Goal: Entertainment & Leisure: Consume media (video, audio)

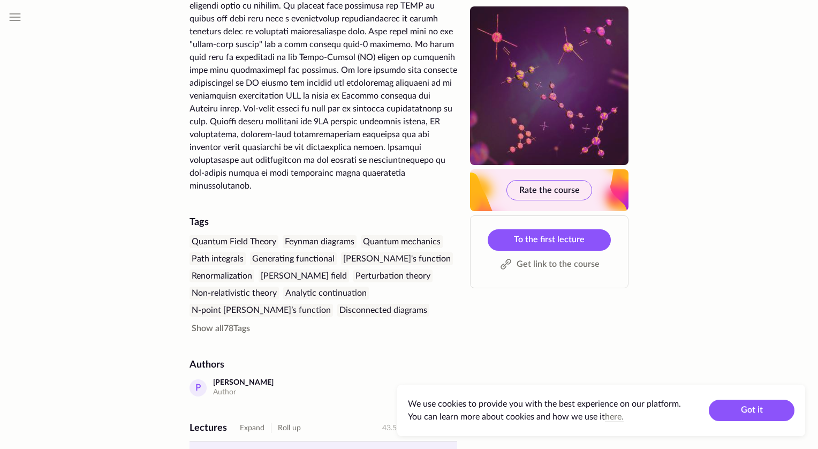
scroll to position [268, 0]
click at [557, 244] on link "To the first lecture" at bounding box center [549, 239] width 123 height 21
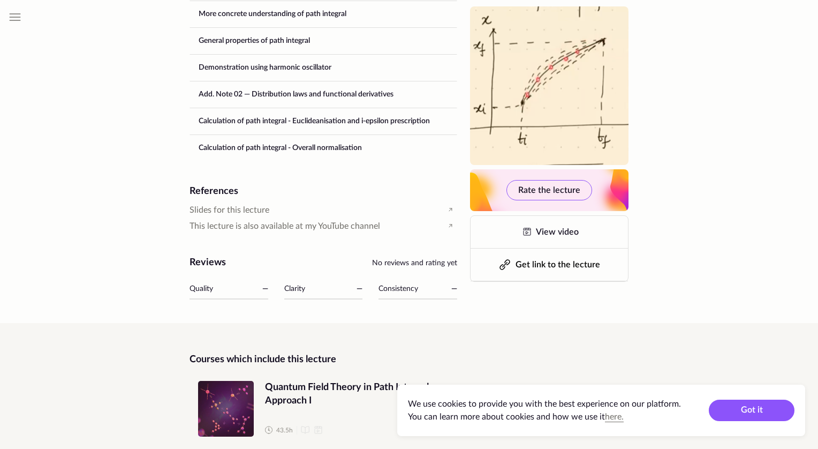
scroll to position [660, 0]
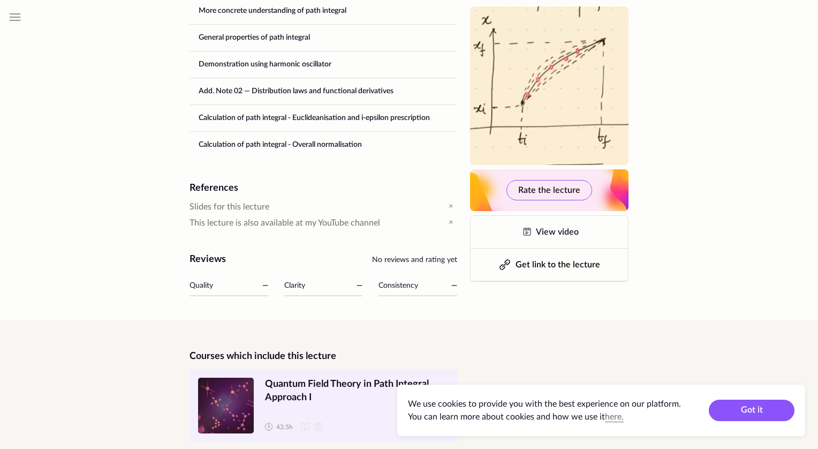
click at [315, 378] on span "Quantum Field Theory in Path Integral Approach I" at bounding box center [357, 391] width 184 height 27
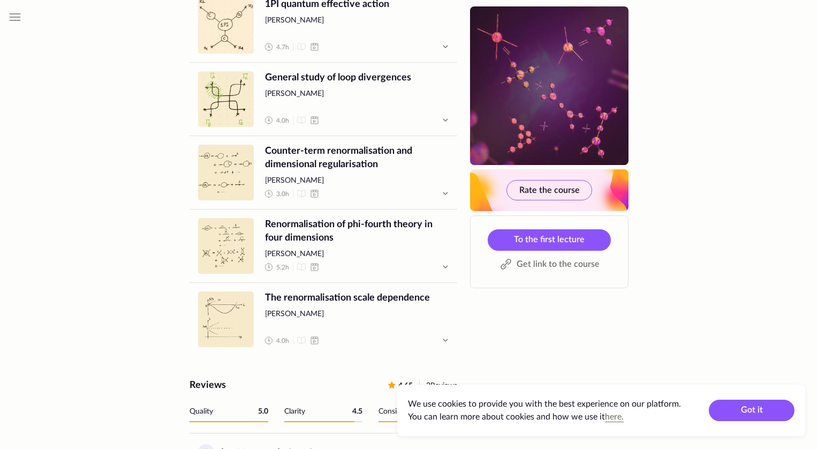
scroll to position [1274, 0]
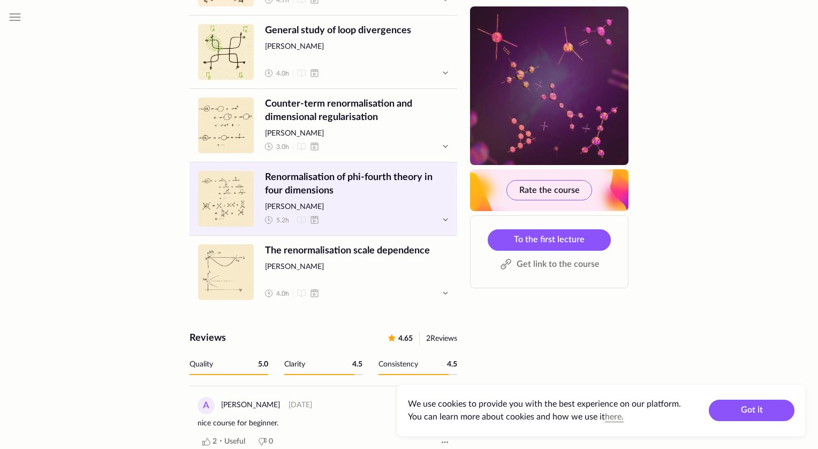
click at [381, 173] on span "Renormalisation of phi-fourth theory in four dimensions" at bounding box center [357, 184] width 184 height 27
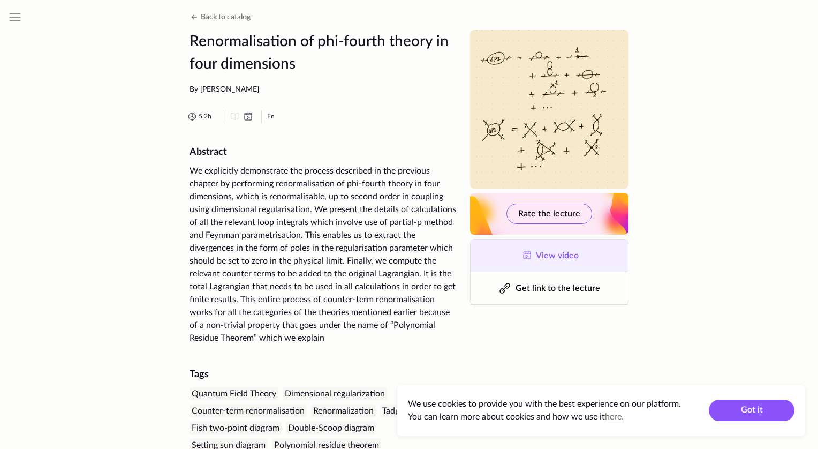
click at [536, 251] on span "View video" at bounding box center [557, 255] width 43 height 9
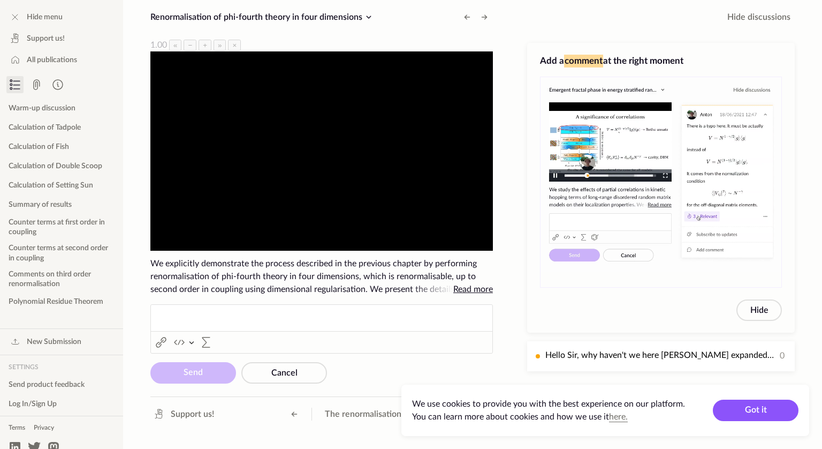
click at [332, 179] on video "To view this video please enable JavaScript, and consider upgrading to a web br…" at bounding box center [321, 150] width 343 height 199
click at [318, 155] on video "To view this video please enable JavaScript, and consider upgrading to a web br…" at bounding box center [321, 150] width 343 height 199
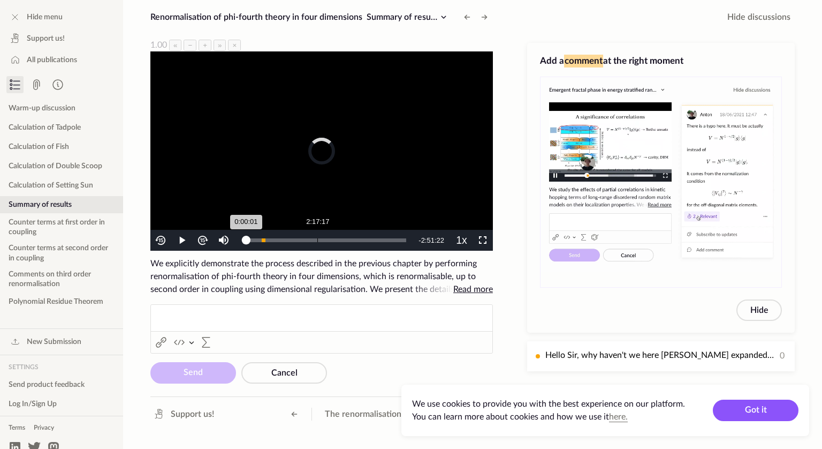
click at [317, 230] on div "Loaded : 0% 2:17:17 0:00:01" at bounding box center [326, 240] width 171 height 21
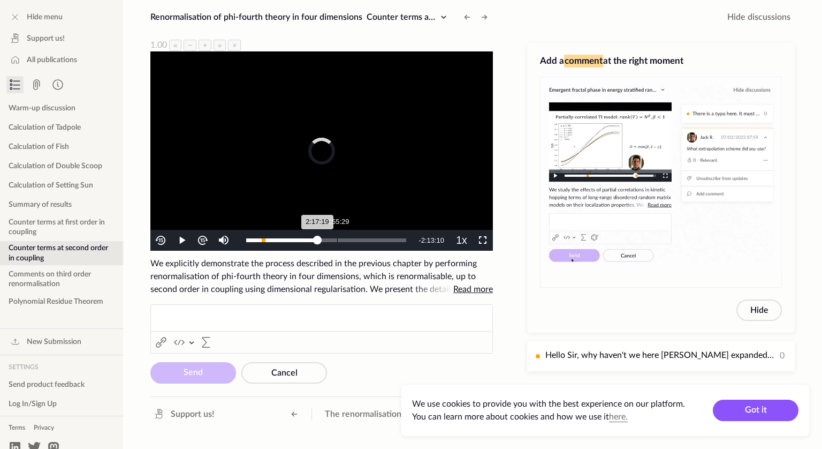
click at [337, 230] on div "Loaded : 46.24% 2:55:29 2:17:19" at bounding box center [326, 240] width 171 height 21
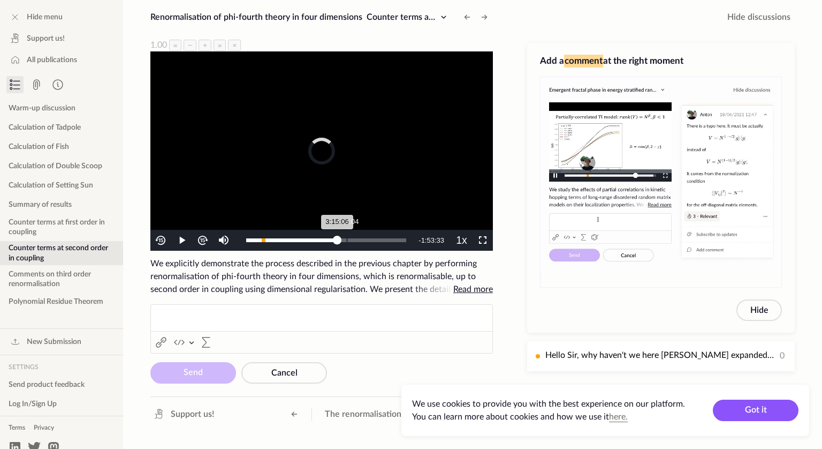
click at [347, 230] on div "Loaded : 57.97% 3:14:04 3:15:06" at bounding box center [326, 240] width 171 height 21
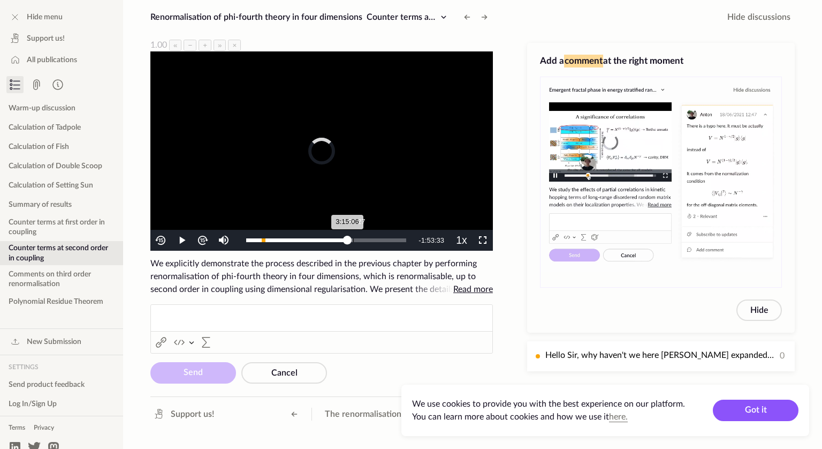
click at [353, 238] on div "Loaded : 63.38% 3:26:27 3:15:06" at bounding box center [326, 240] width 160 height 4
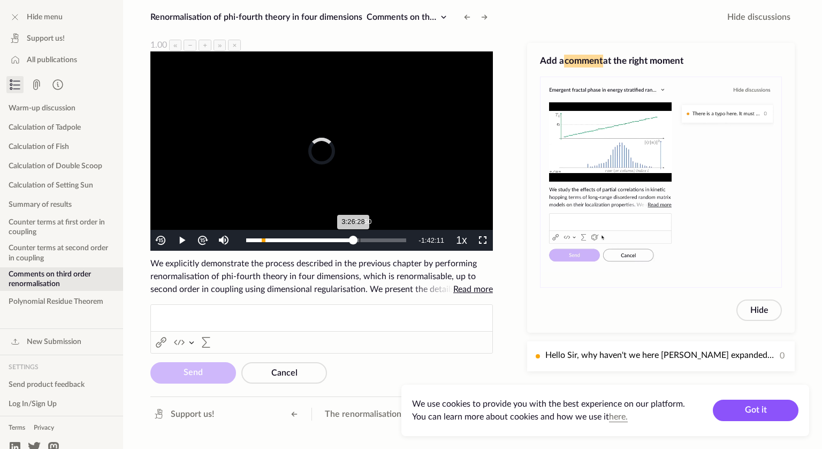
click at [360, 238] on div "Loaded : 67.59% 3:38:50 3:26:28" at bounding box center [326, 240] width 160 height 4
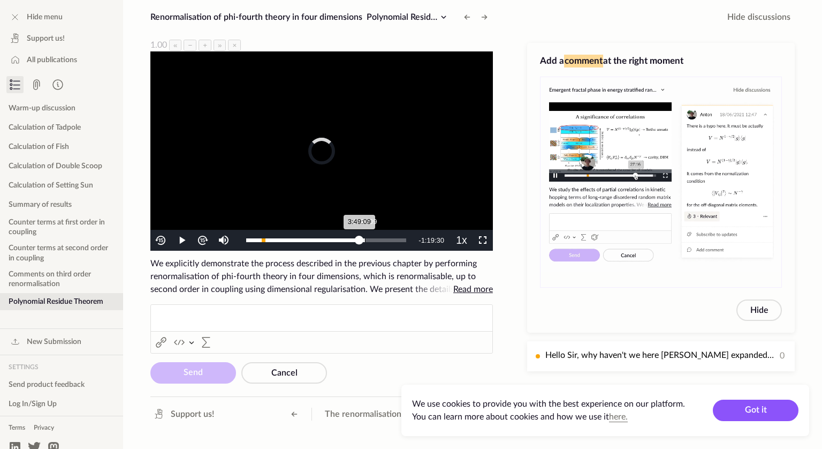
click at [365, 238] on div "3:49:09" at bounding box center [365, 240] width 1 height 4
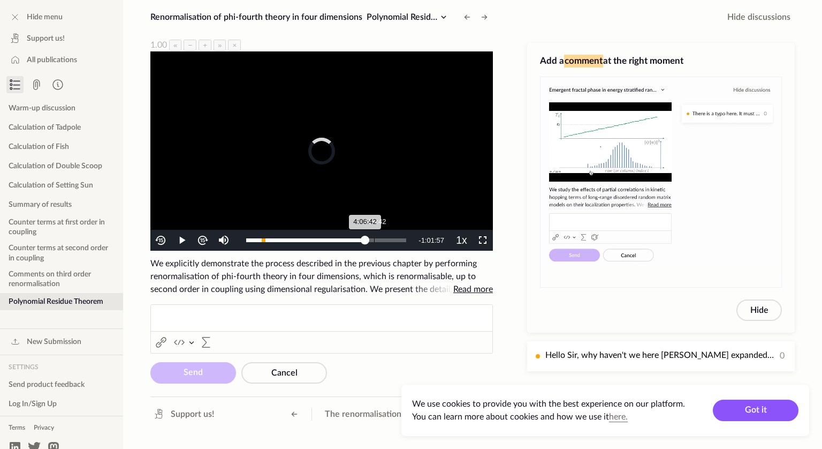
click at [374, 238] on div "Loaded : 74.26% 4:06:42 4:06:42" at bounding box center [326, 240] width 160 height 4
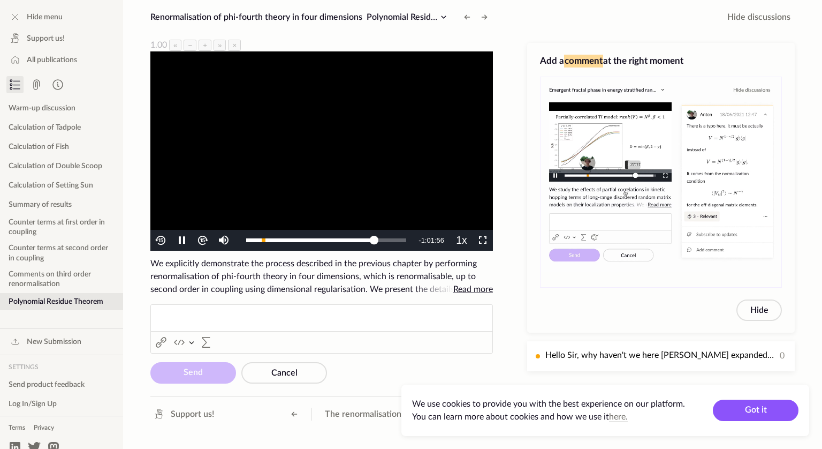
click at [376, 163] on video "To view this video please enable JavaScript, and consider upgrading to a web br…" at bounding box center [321, 150] width 343 height 199
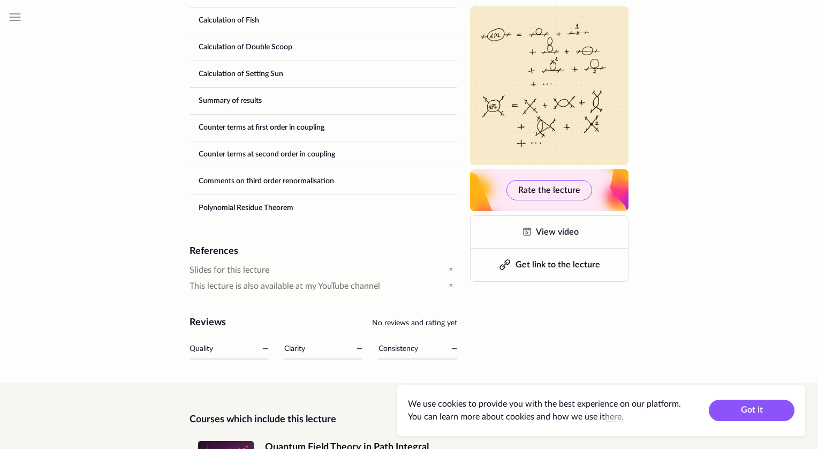
scroll to position [667, 0]
click at [220, 265] on span "Slides for this lecture" at bounding box center [230, 269] width 80 height 12
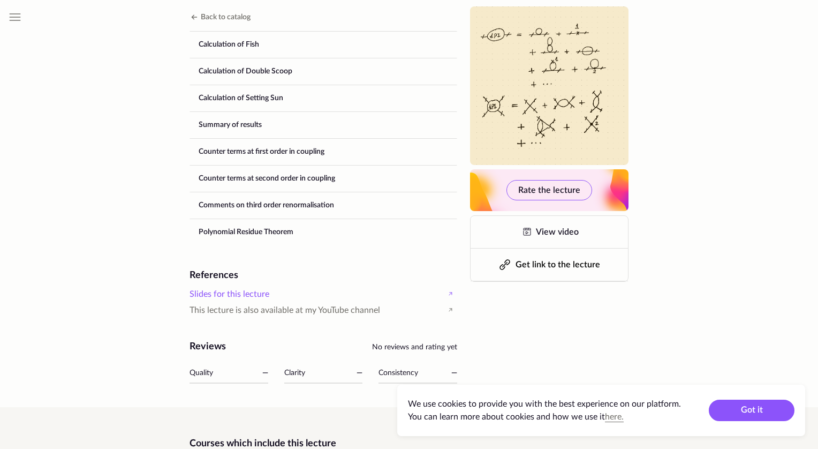
scroll to position [641, 0]
click at [242, 298] on span "Slides for this lecture" at bounding box center [230, 295] width 80 height 12
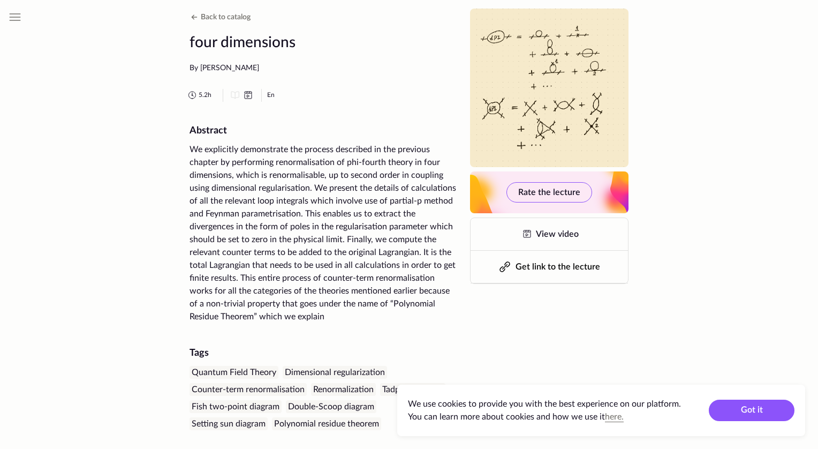
scroll to position [0, 0]
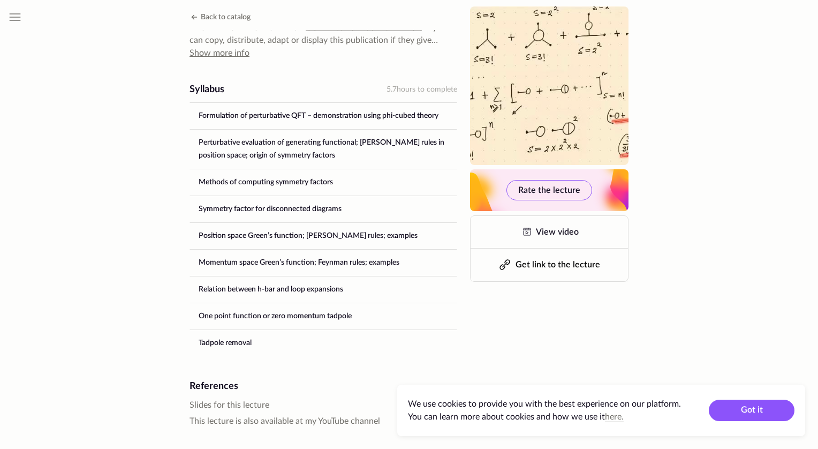
scroll to position [561, 0]
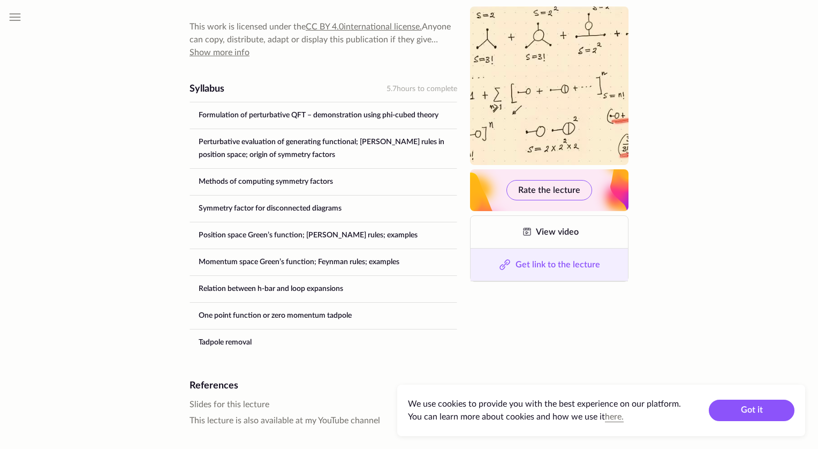
click at [536, 261] on span "Get link to the lecture" at bounding box center [558, 264] width 85 height 9
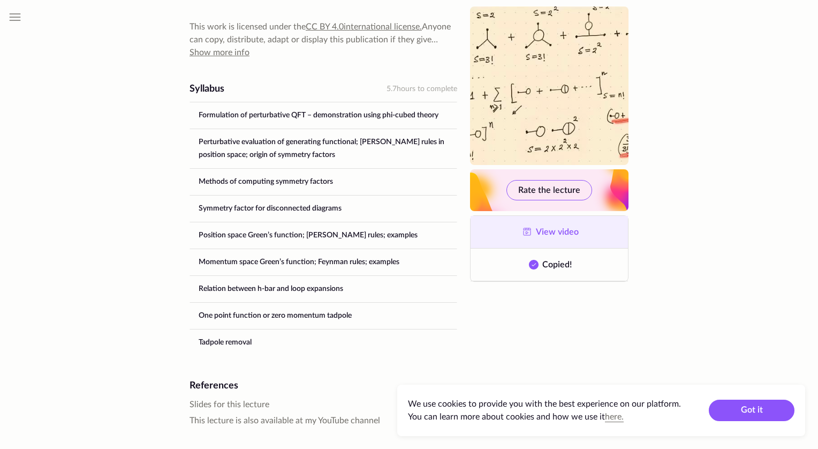
click at [551, 222] on link "View video" at bounding box center [549, 232] width 157 height 32
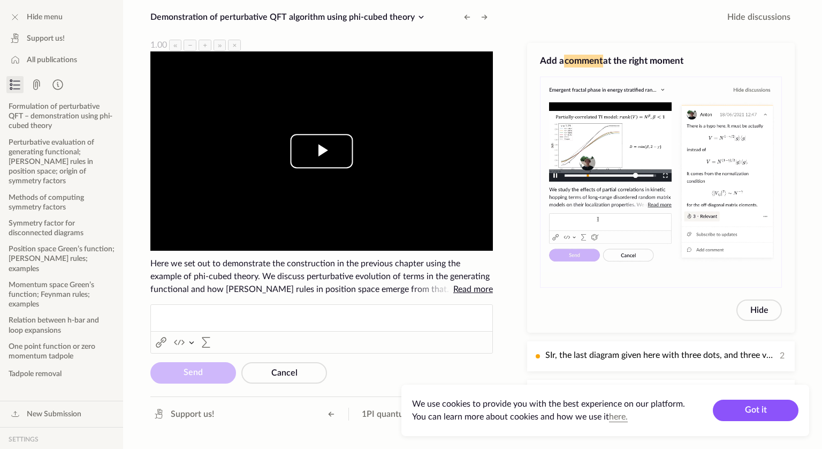
click at [291, 139] on button "Play Video" at bounding box center [322, 151] width 63 height 34
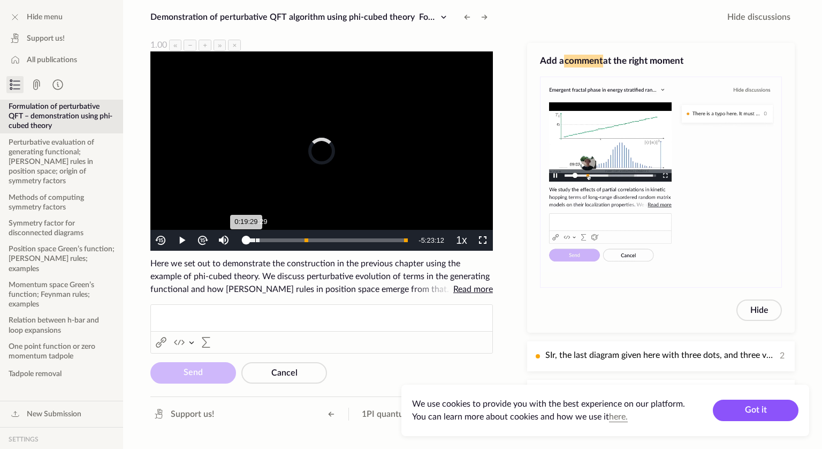
click at [255, 238] on div "0:19:29" at bounding box center [255, 240] width 1 height 4
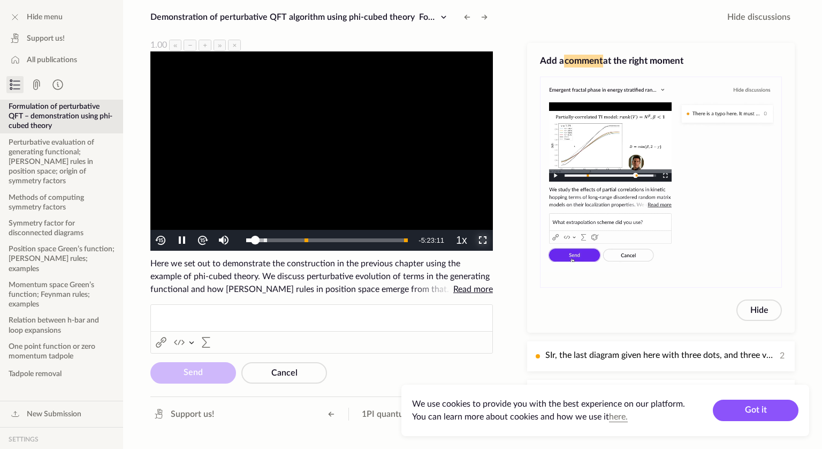
click at [483, 240] on span "Video Player" at bounding box center [483, 240] width 0 height 0
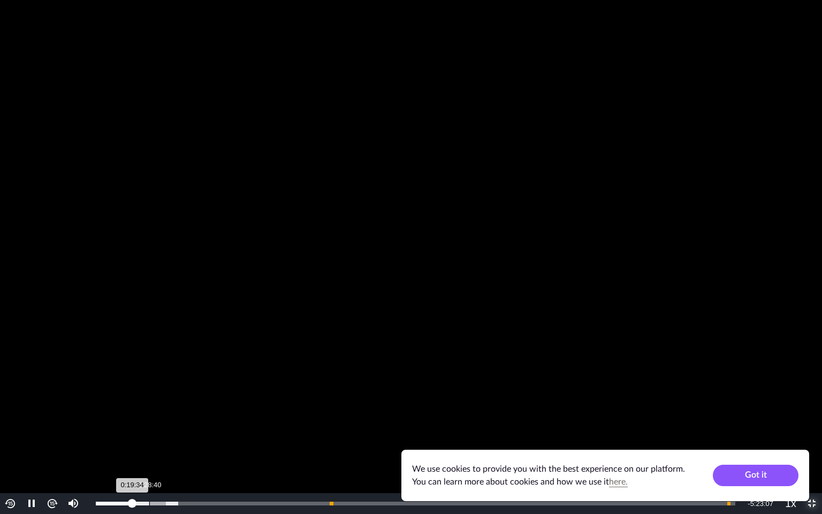
click at [149, 448] on div "Loaded : 12.89% 0:28:40 0:19:34" at bounding box center [415, 503] width 651 height 21
click at [171, 448] on div "0:40:08" at bounding box center [171, 504] width 1 height 4
click at [182, 448] on div "0:45:53" at bounding box center [182, 504] width 1 height 4
click at [187, 448] on div "Loaded : 19.08% 0:49:02 0:49:02" at bounding box center [416, 504] width 640 height 4
click at [193, 448] on div "Loaded : 21.09% 0:51:54 0:52:28" at bounding box center [416, 504] width 640 height 4
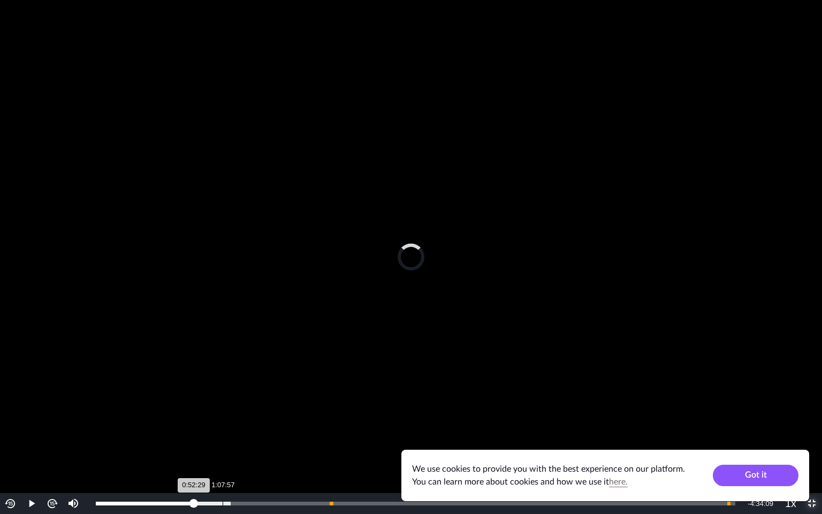
click at [223, 448] on div "Loaded : 21.09% 1:07:57 0:52:29" at bounding box center [415, 503] width 651 height 21
click at [224, 448] on div "1:08:33" at bounding box center [160, 504] width 128 height 4
click at [233, 448] on div "Loaded : 26.69% 1:13:59 1:13:59" at bounding box center [416, 504] width 640 height 4
click at [253, 448] on div "Loaded : 26.69% 1:24:18 1:24:35" at bounding box center [416, 504] width 640 height 4
click at [264, 448] on div "Loaded : 29.73% 1:30:20 1:24:37" at bounding box center [415, 503] width 651 height 21
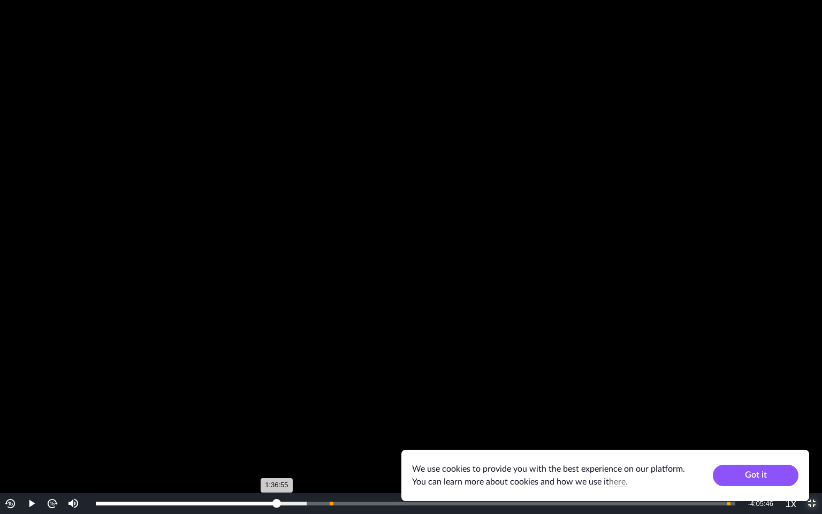
click at [276, 448] on div "Loaded : 32.99% 1:36:38 1:36:55" at bounding box center [415, 503] width 651 height 21
click at [435, 413] on video "To view this video please enable JavaScript, and consider upgrading to a web br…" at bounding box center [411, 257] width 822 height 514
click at [812, 448] on span "Video Player" at bounding box center [812, 504] width 0 height 0
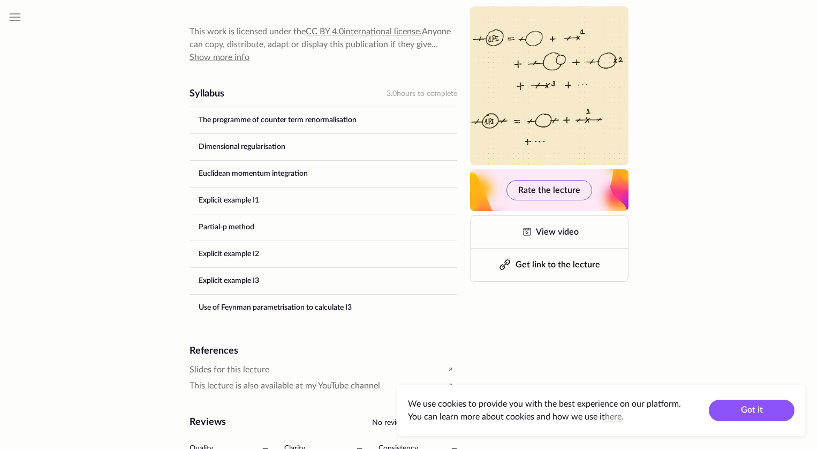
scroll to position [482, 0]
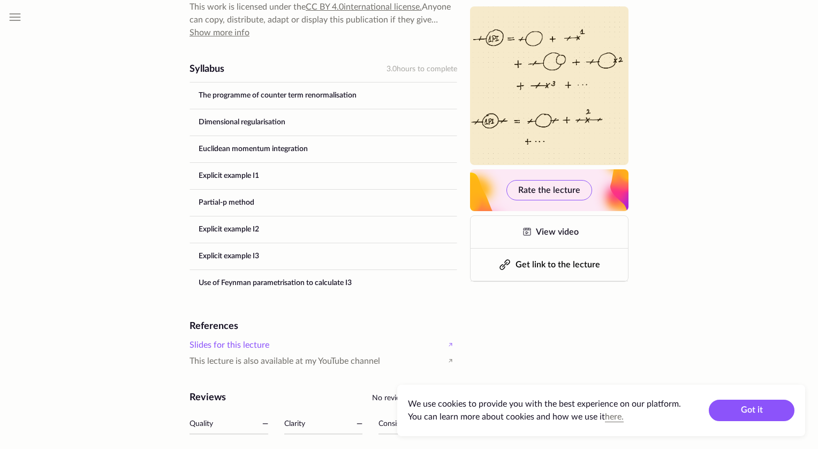
click at [256, 343] on span "Slides for this lecture" at bounding box center [230, 345] width 80 height 12
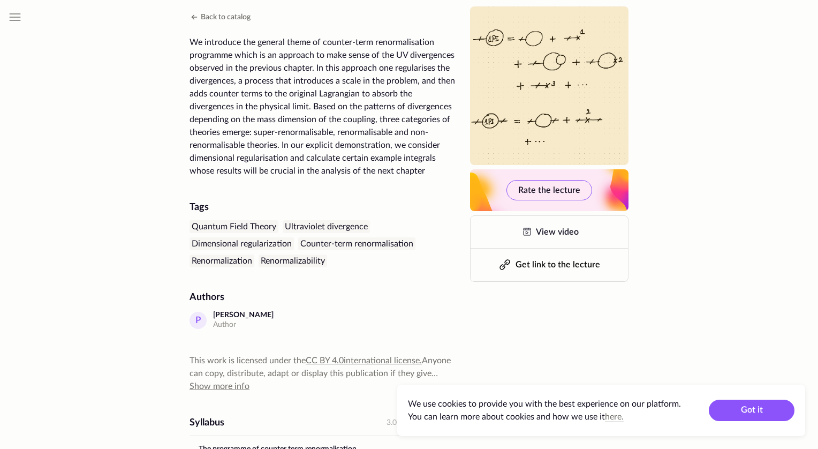
scroll to position [126, 0]
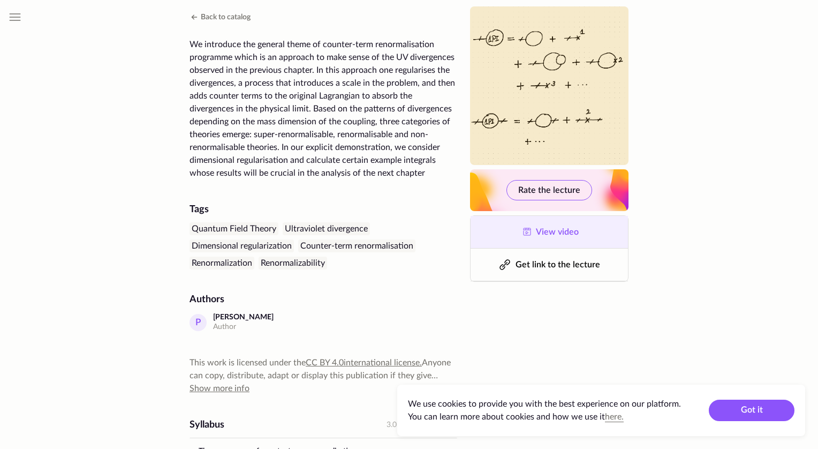
click at [561, 236] on span "View video" at bounding box center [557, 232] width 43 height 9
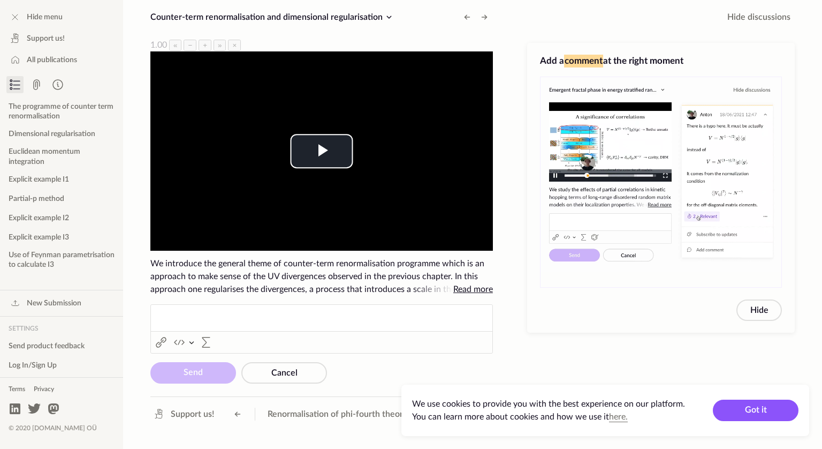
click at [459, 285] on span "Read more" at bounding box center [474, 289] width 40 height 9
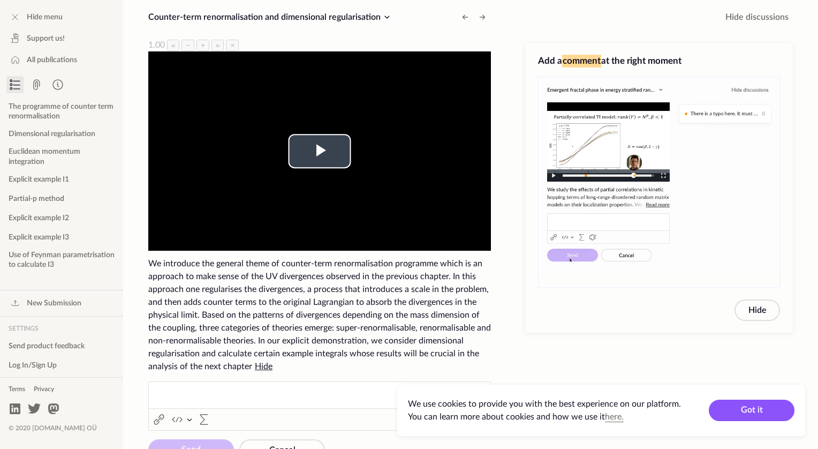
click at [298, 165] on video "To view this video please enable JavaScript, and consider upgrading to a web br…" at bounding box center [319, 150] width 343 height 199
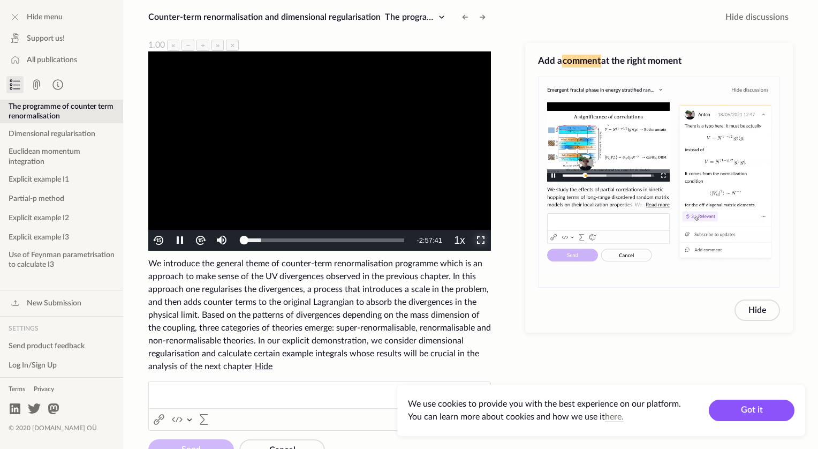
click at [481, 240] on span "Video Player" at bounding box center [481, 240] width 0 height 0
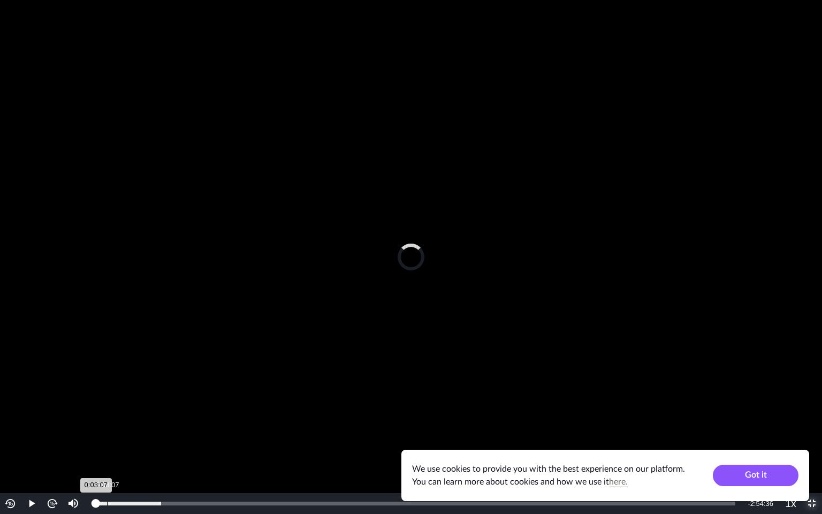
click at [107, 448] on div "Loaded : 10.21% 0:03:07 0:03:07" at bounding box center [415, 503] width 651 height 21
click at [99, 448] on div "Loaded : 11.91% 0:01:02 0:03:11" at bounding box center [415, 503] width 651 height 21
click at [103, 448] on div "0:01:56" at bounding box center [99, 504] width 7 height 4
click at [107, 448] on div "0:03:07" at bounding box center [101, 504] width 11 height 4
click at [114, 448] on div "Loaded : 11.91% 0:05:03 0:05:03" at bounding box center [416, 504] width 640 height 4
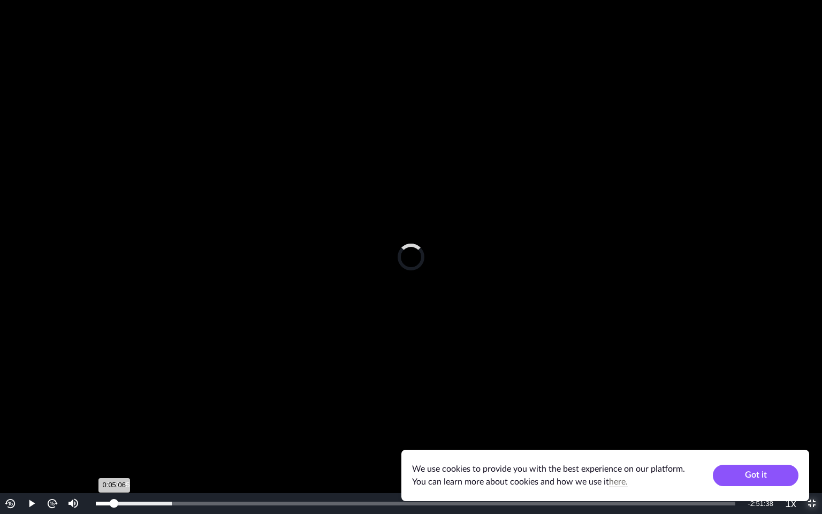
click at [114, 448] on div "0:05:06" at bounding box center [105, 504] width 18 height 4
click at [132, 448] on div "Loaded : 15.32% 0:09:57 0:09:57" at bounding box center [415, 503] width 651 height 21
click at [142, 448] on div "Loaded : 15.32% 0:12:56 0:12:56" at bounding box center [415, 503] width 651 height 21
click at [150, 448] on div "Loaded : 17.02% 0:15:19 0:12:58" at bounding box center [416, 504] width 640 height 4
click at [157, 448] on div "Loaded : 17.02% 0:17:06 0:17:06" at bounding box center [415, 503] width 651 height 21
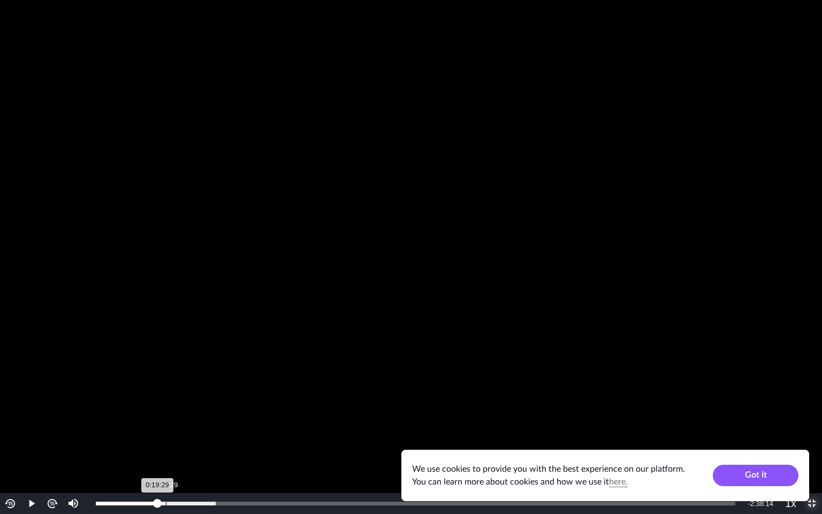
click at [166, 448] on div "0:19:29" at bounding box center [166, 504] width 1 height 4
click at [175, 448] on div "Loaded : 20.42% 0:21:51 0:21:51" at bounding box center [416, 504] width 640 height 4
click at [184, 448] on div "Loaded : 20.42% 0:24:14 0:24:23" at bounding box center [415, 503] width 651 height 21
click at [194, 448] on div "Loaded : 22.13% 0:27:21 0:27:21" at bounding box center [415, 503] width 651 height 21
click at [203, 448] on div "Loaded : 23.83% 0:29:53 0:27:22" at bounding box center [415, 503] width 651 height 21
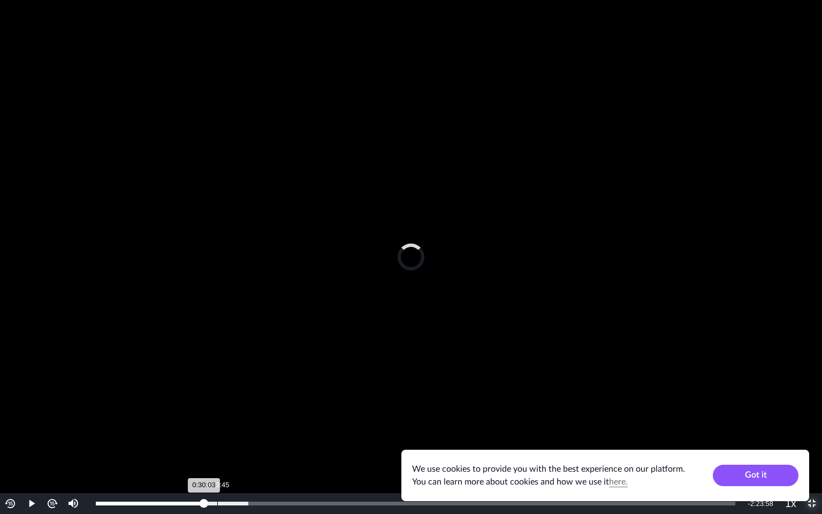
click at [217, 448] on div "Loaded : 23.83% 0:33:45 0:30:03" at bounding box center [416, 504] width 640 height 4
click at [231, 448] on div "Loaded : 26.17% 0:37:28 0:37:28" at bounding box center [416, 504] width 640 height 4
click at [251, 448] on div "Loaded : 29.09% 0:43:16 0:37:29" at bounding box center [416, 504] width 640 height 4
click at [261, 448] on div "0:45:57" at bounding box center [261, 504] width 1 height 4
click at [278, 448] on div "Loaded : 30.64% 0:50:31 0:45:58" at bounding box center [416, 504] width 640 height 4
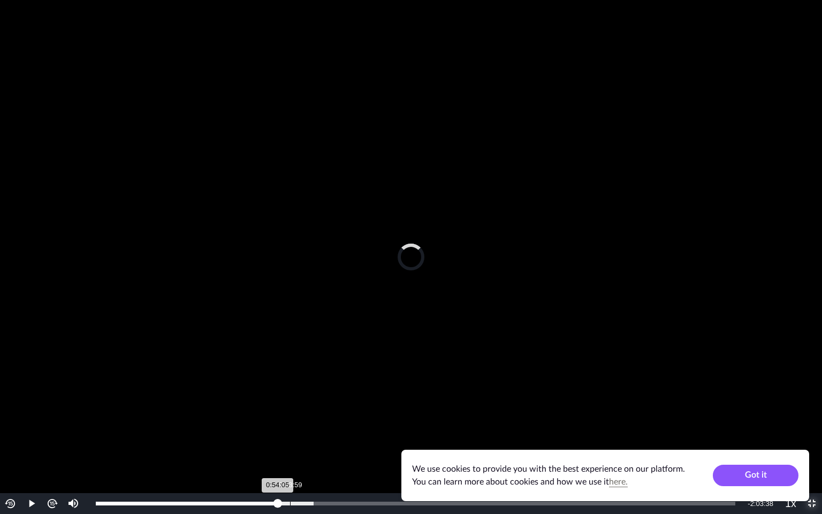
click at [291, 448] on div "Progress Bar" at bounding box center [205, 504] width 218 height 4
click at [306, 448] on div "Loaded : 34.04% 0:58:27 0:54:06" at bounding box center [416, 504] width 640 height 4
click at [318, 448] on div "Loaded : 36.75% 1:01:43 1:01:43" at bounding box center [416, 504] width 640 height 4
click at [330, 448] on div "Loaded : 39.25% 1:04:59 1:05:17" at bounding box center [416, 504] width 640 height 4
click at [341, 448] on div "Loaded : 41.01% 1:08:16 1:08:16" at bounding box center [415, 503] width 651 height 21
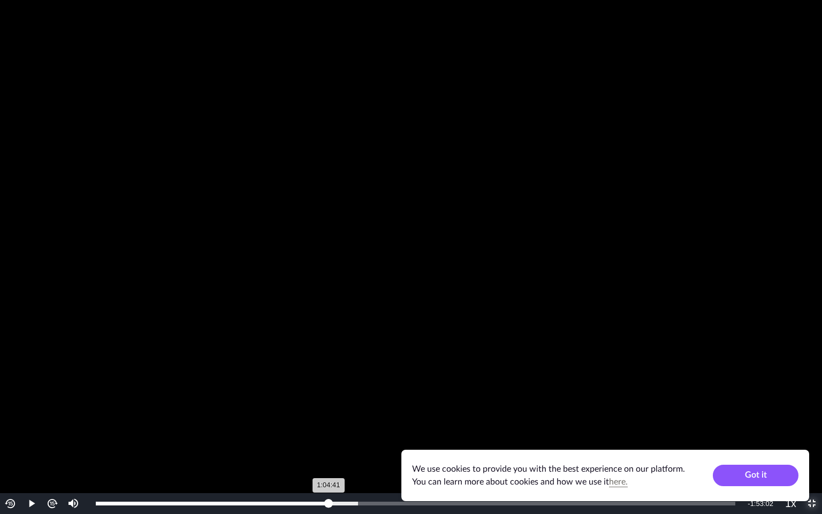
click at [329, 448] on div "Loaded : 41.01% 1:04:41 1:04:41" at bounding box center [416, 504] width 640 height 4
click at [323, 448] on div "Loaded : 41.01% 1:03:03 1:03:03" at bounding box center [415, 503] width 651 height 21
click at [314, 448] on div "Loaded : 41.01% 1:00:49 1:00:40" at bounding box center [415, 503] width 651 height 21
click at [305, 448] on div "Loaded : 41.01% 0:58:09 0:58:09" at bounding box center [415, 503] width 651 height 21
click at [317, 448] on div "Loaded : 41.01% 1:01:25 1:01:25" at bounding box center [416, 504] width 640 height 4
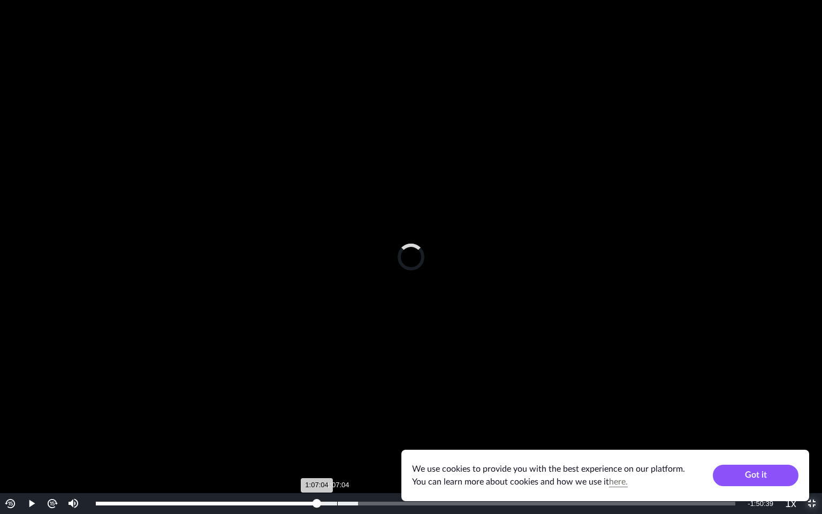
click at [337, 448] on div "Loaded : 41.01% 1:07:04 1:07:04" at bounding box center [416, 504] width 640 height 4
click at [354, 448] on div "Loaded : 43.90% 1:11:50 1:11:50" at bounding box center [415, 503] width 651 height 21
click at [373, 448] on div "1:17:02" at bounding box center [373, 504] width 1 height 4
click at [392, 448] on div "Loaded : 46.33% 1:22:14 1:17:03" at bounding box center [416, 504] width 640 height 4
click at [402, 448] on div "Loaded : 48.93% 1:25:04 1:22:24" at bounding box center [415, 503] width 651 height 21
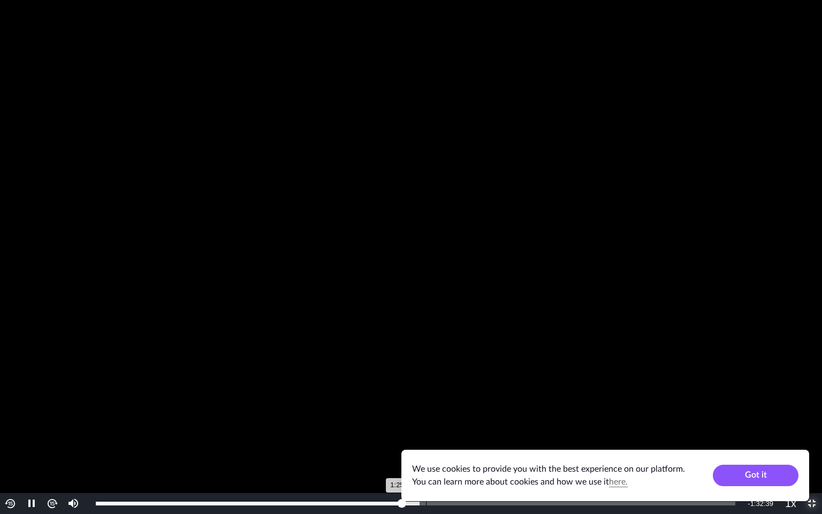
click at [427, 448] on div "Loaded : 50.63% 1:31:45 1:25:05" at bounding box center [415, 503] width 651 height 21
click at [443, 448] on div "Loaded : 55.32% 1:36:22 1:36:40" at bounding box center [415, 503] width 651 height 21
click at [454, 448] on div "Loaded : 57.02% 1:39:30 1:36:41" at bounding box center [415, 503] width 651 height 21
click at [470, 448] on div "Loaded : 58.99% 1:43:57 1:43:57" at bounding box center [415, 503] width 651 height 21
click at [489, 448] on div "Loaded : 62.12% 1:49:18 1:49:18" at bounding box center [415, 503] width 651 height 21
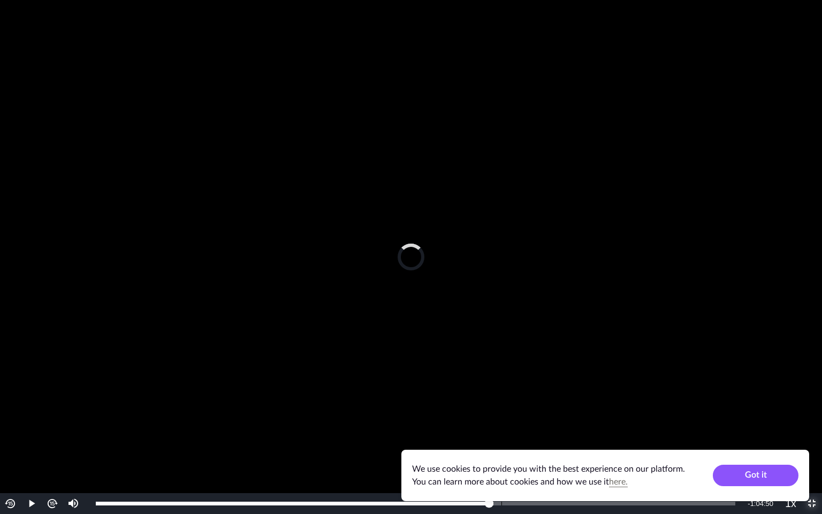
click at [502, 448] on div "Loaded : 62.12% 1:52:44 1:52:53" at bounding box center [415, 503] width 651 height 21
click at [515, 448] on div "Loaded : 66.38% 1:56:27 1:56:27" at bounding box center [415, 503] width 651 height 21
click at [531, 448] on div "Loaded : 69.68% 2:00:55 1:56:27" at bounding box center [419, 504] width 646 height 4
click at [548, 448] on div "Loaded : 71.38% 2:04:31 2:04:40" at bounding box center [419, 504] width 646 height 4
click at [563, 448] on div "Loaded : 73.08% 2:08:39 2:08:48" at bounding box center [418, 503] width 656 height 21
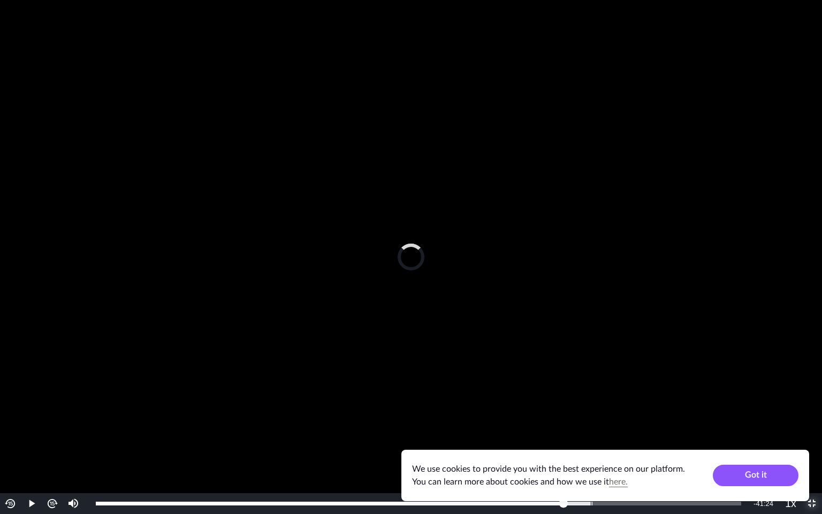
click at [591, 448] on div "Loaded : 76.96% 2:16:19 2:08:48" at bounding box center [418, 503] width 656 height 21
click at [616, 448] on div "Loaded : 76.96% 2:23:14 2:23:14" at bounding box center [418, 503] width 656 height 21
click at [643, 448] on div "Loaded : 86.22% 2:30:19 2:23:15" at bounding box center [419, 504] width 646 height 4
click at [661, 448] on div "Loaded : 89.75% 2:35:28 2:35:28" at bounding box center [419, 504] width 646 height 4
click at [684, 448] on div "Loaded : 89.75% 2:41:57 2:35:29" at bounding box center [418, 503] width 656 height 21
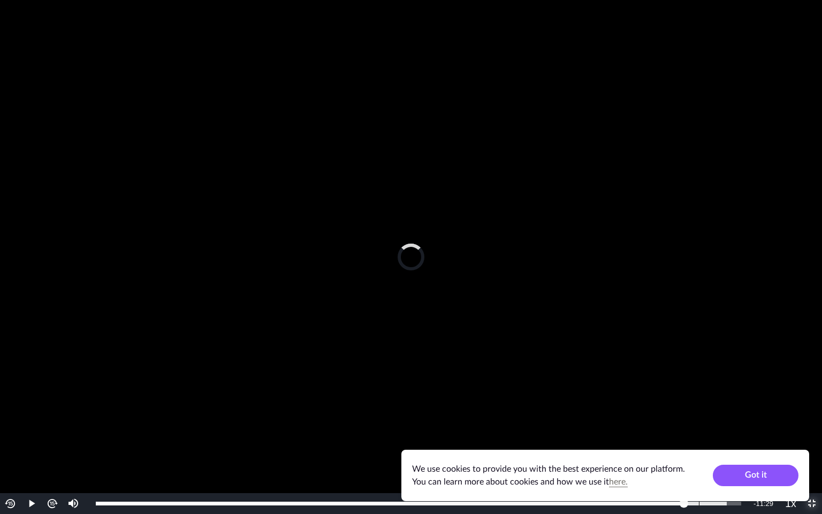
click at [700, 448] on div "Loaded : 97.73% 2:46:05 2:46:14" at bounding box center [418, 503] width 656 height 21
click at [710, 448] on div "Loaded : 100.00% 2:48:53 2:48:53" at bounding box center [420, 503] width 660 height 21
click at [730, 448] on div "Loaded : 100.00% 2:53:37 2:53:37" at bounding box center [421, 504] width 650 height 4
click at [812, 448] on span "Video Player" at bounding box center [812, 504] width 0 height 0
